Goal: Information Seeking & Learning: Learn about a topic

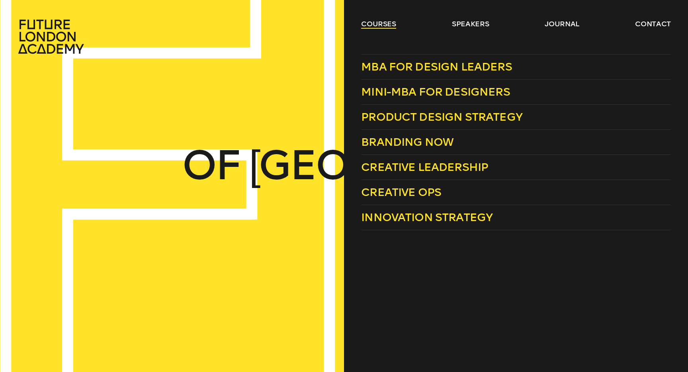
click at [371, 26] on link "courses" at bounding box center [378, 24] width 35 height 10
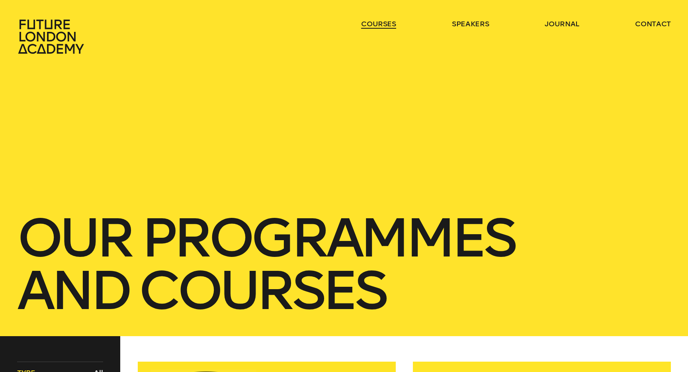
click at [371, 26] on link "courses" at bounding box center [378, 24] width 35 height 10
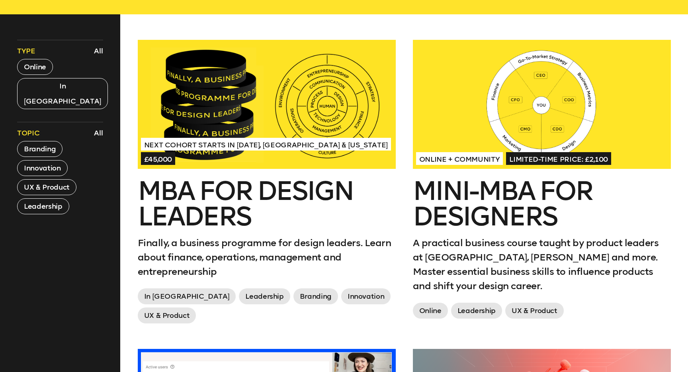
scroll to position [320, 0]
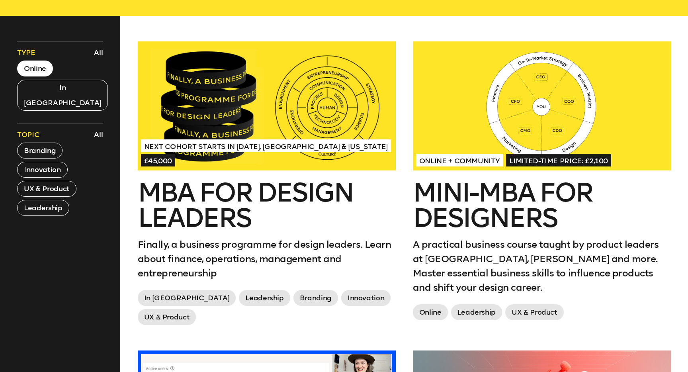
click at [36, 73] on button "Online" at bounding box center [35, 69] width 36 height 16
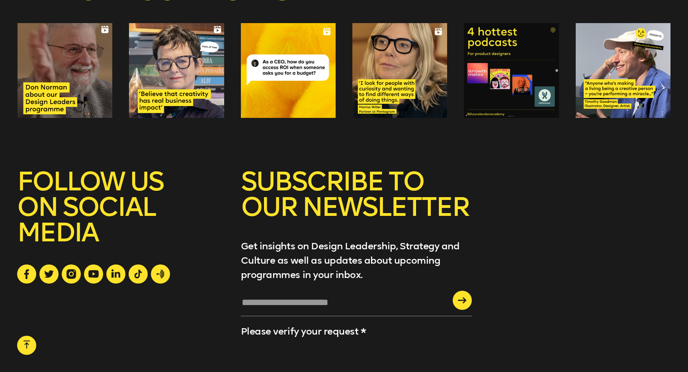
scroll to position [1776, 0]
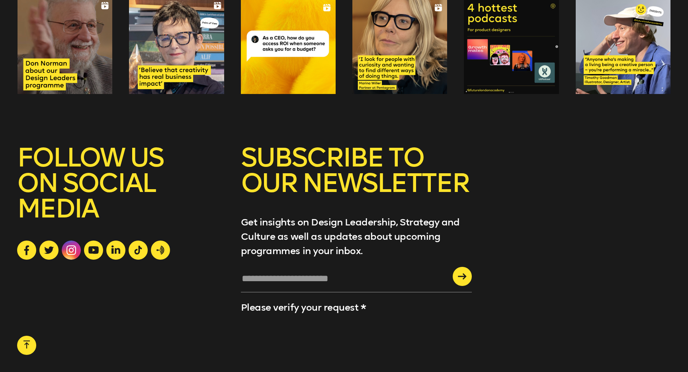
click at [67, 250] on icon at bounding box center [72, 250] width 10 height 10
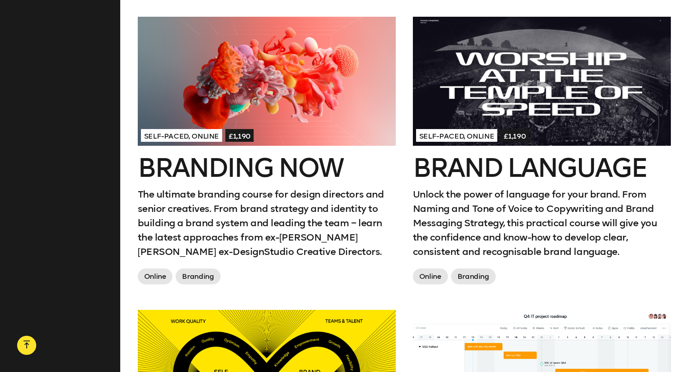
scroll to position [645, 0]
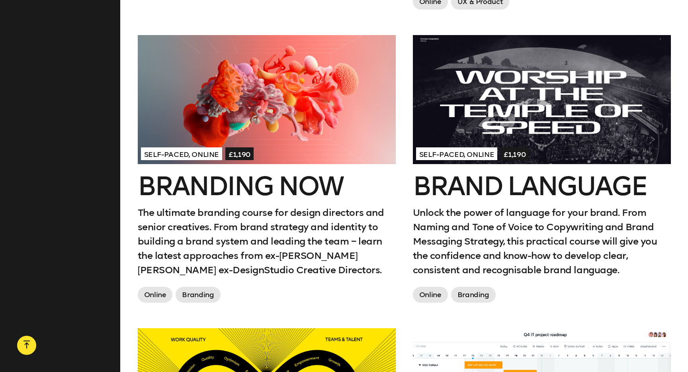
click at [570, 77] on div at bounding box center [542, 99] width 258 height 129
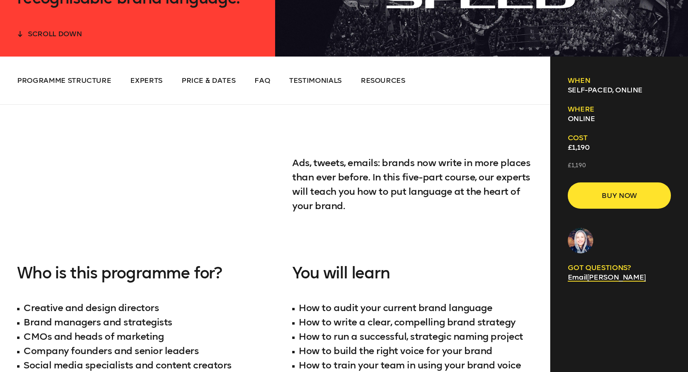
scroll to position [349, 0]
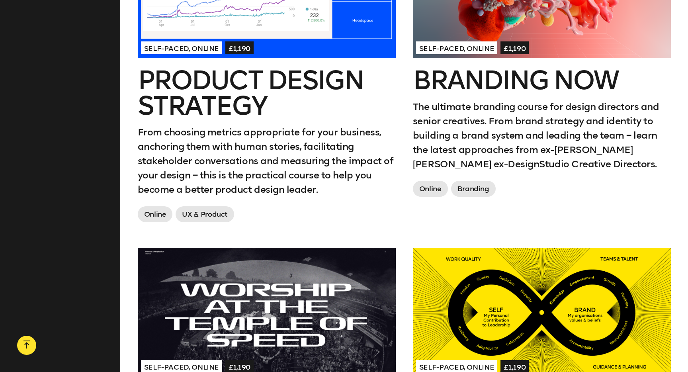
scroll to position [747, 0]
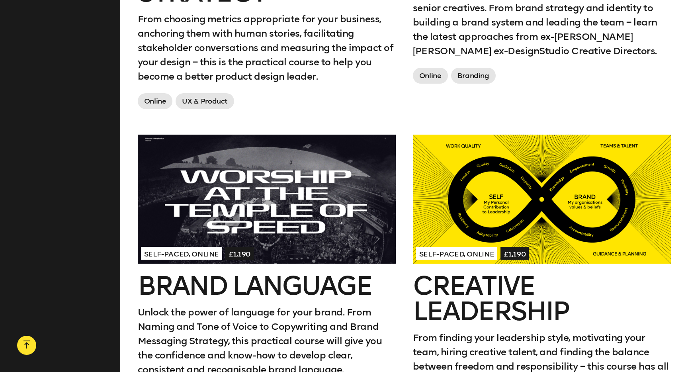
scroll to position [1033, 0]
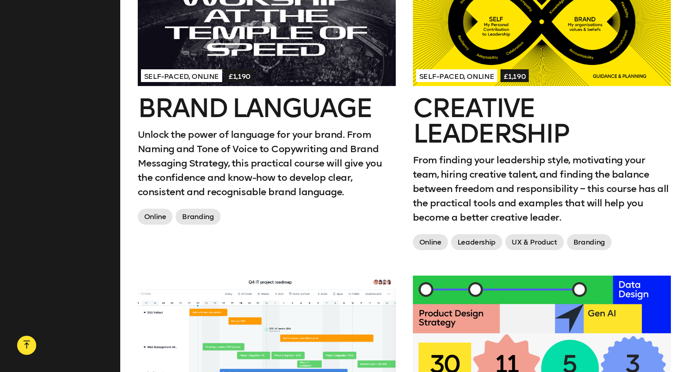
click at [330, 48] on div at bounding box center [267, 21] width 258 height 129
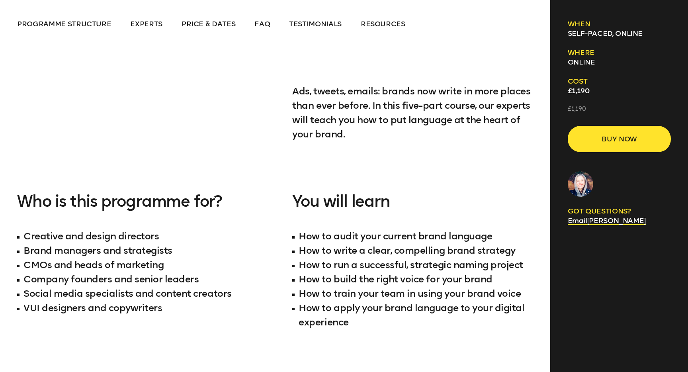
scroll to position [461, 0]
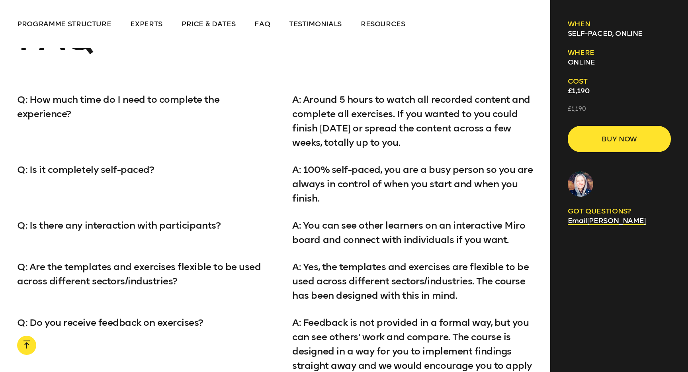
scroll to position [3212, 0]
